Goal: Task Accomplishment & Management: Complete application form

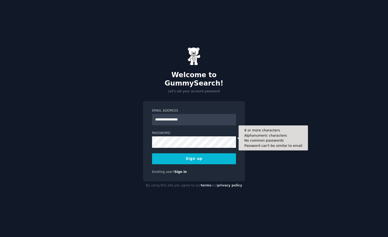
type input "**********"
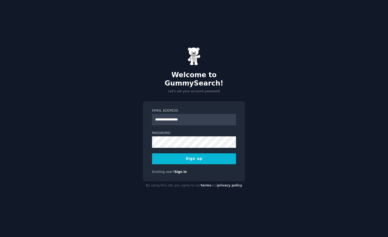
click at [192, 155] on button "Sign up" at bounding box center [194, 158] width 84 height 11
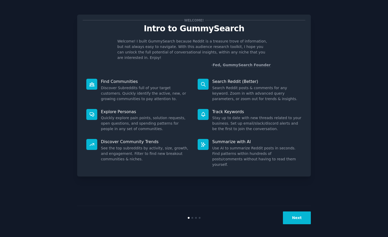
click at [295, 217] on button "Next" at bounding box center [297, 218] width 28 height 13
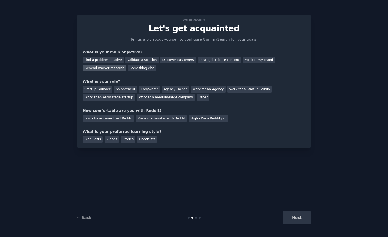
click at [110, 68] on div "General market research" at bounding box center [105, 68] width 44 height 7
click at [197, 97] on div "Other" at bounding box center [203, 97] width 13 height 7
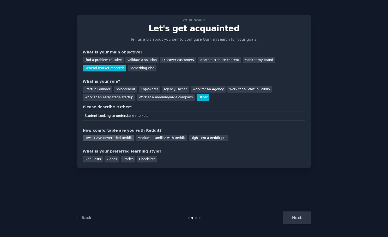
type input "Student Looking to understand markets"
click at [120, 137] on div "Low - Have never tried Reddit" at bounding box center [108, 138] width 51 height 7
click at [140, 158] on div "Checklists" at bounding box center [147, 159] width 20 height 7
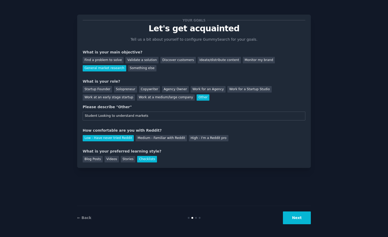
click at [297, 216] on button "Next" at bounding box center [297, 218] width 28 height 13
